Goal: Task Accomplishment & Management: Manage account settings

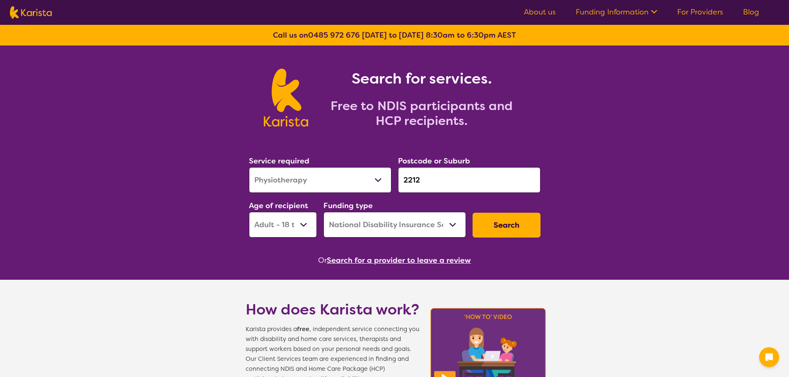
select select "Physiotherapy"
select select "AD"
select select "NDIS"
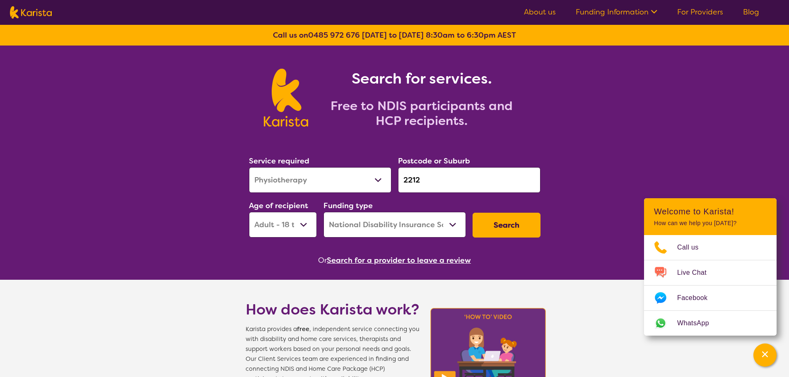
click at [702, 10] on link "For Providers" at bounding box center [700, 12] width 46 height 10
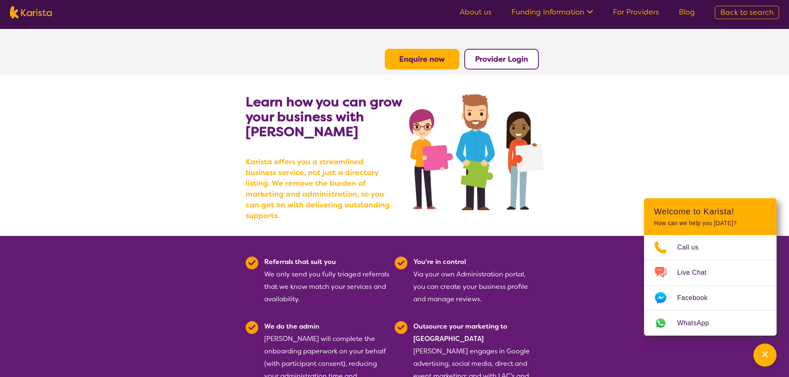
click at [493, 57] on b "Provider Login" at bounding box center [501, 59] width 53 height 10
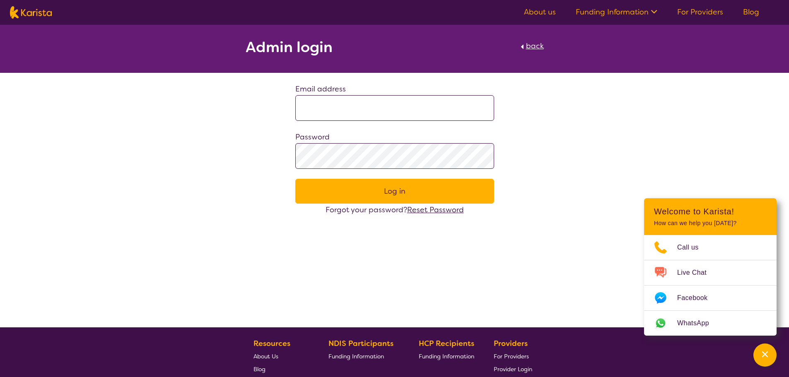
type input "**********"
click at [389, 194] on button "Log in" at bounding box center [394, 191] width 199 height 25
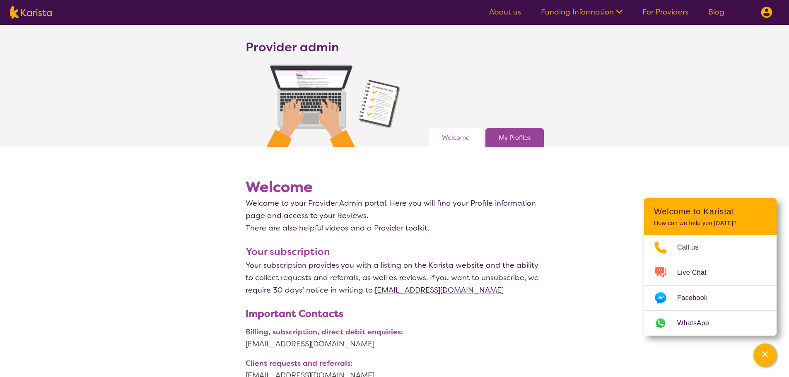
click at [504, 140] on link "My Profiles" at bounding box center [515, 138] width 32 height 12
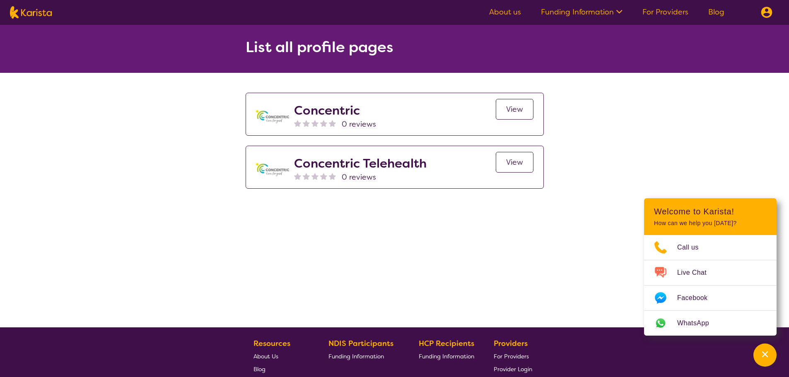
click at [518, 106] on span "View" at bounding box center [514, 109] width 17 height 10
click at [131, 132] on div "List all profile pages Concentric 0 reviews View Concentric Telehealth 0 review…" at bounding box center [394, 107] width 789 height 164
click at [575, 10] on link "Funding Information" at bounding box center [582, 12] width 82 height 10
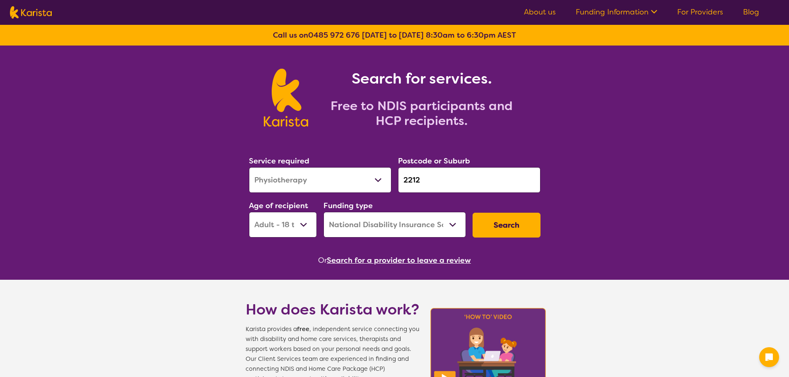
select select "Physiotherapy"
select select "AD"
select select "NDIS"
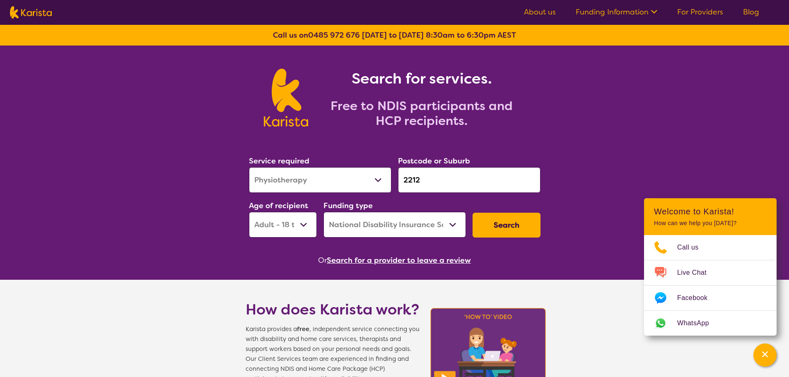
click at [394, 258] on button "Search for a provider to leave a review" at bounding box center [399, 260] width 144 height 12
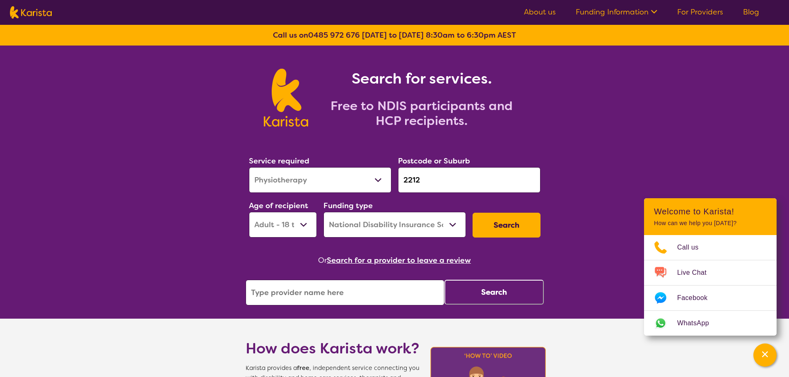
click at [298, 292] on input "search" at bounding box center [345, 293] width 199 height 26
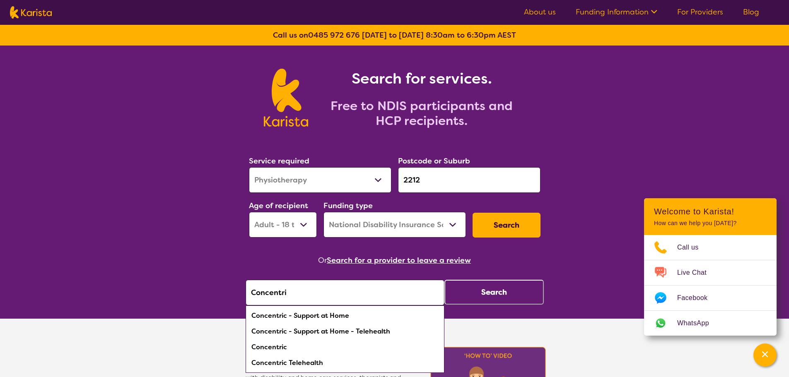
type input "Concentric"
click button "Search" at bounding box center [494, 292] width 99 height 25
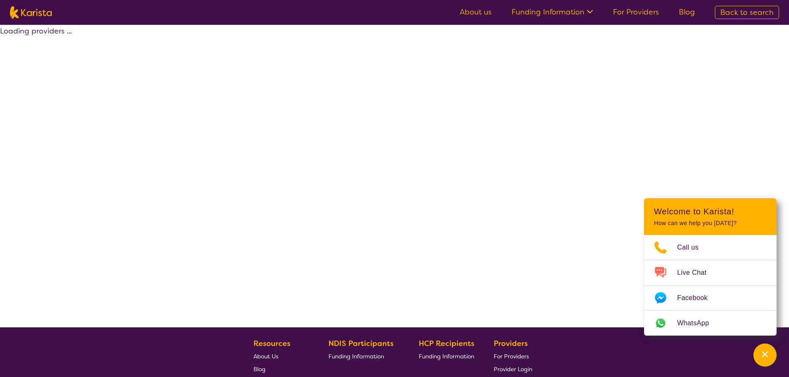
select select "by_score"
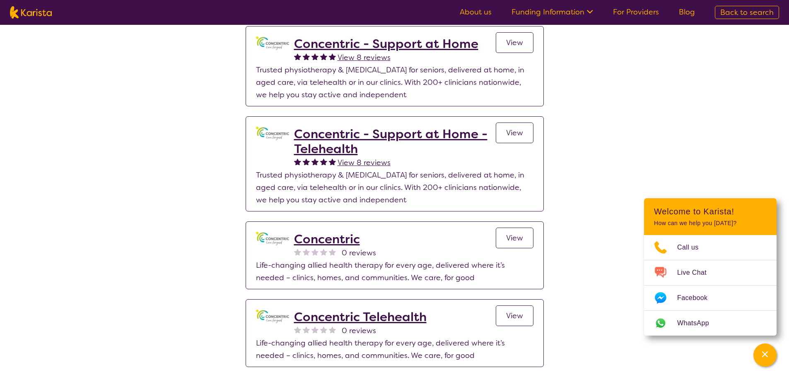
scroll to position [166, 0]
